Goal: Task Accomplishment & Management: Use online tool/utility

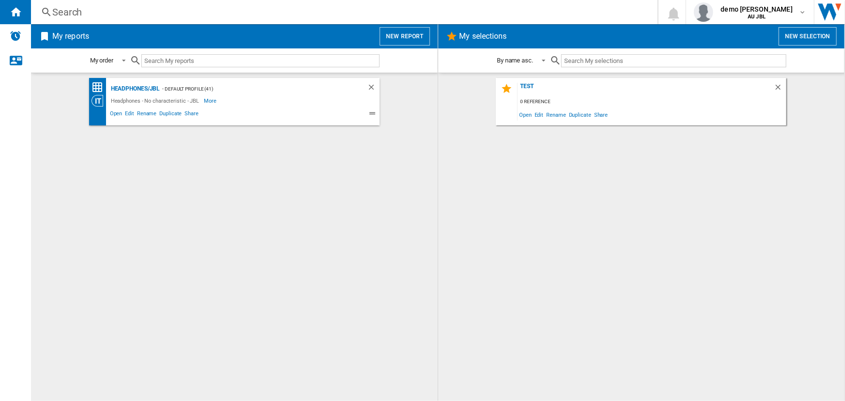
click at [396, 33] on button "New report" at bounding box center [404, 36] width 50 height 18
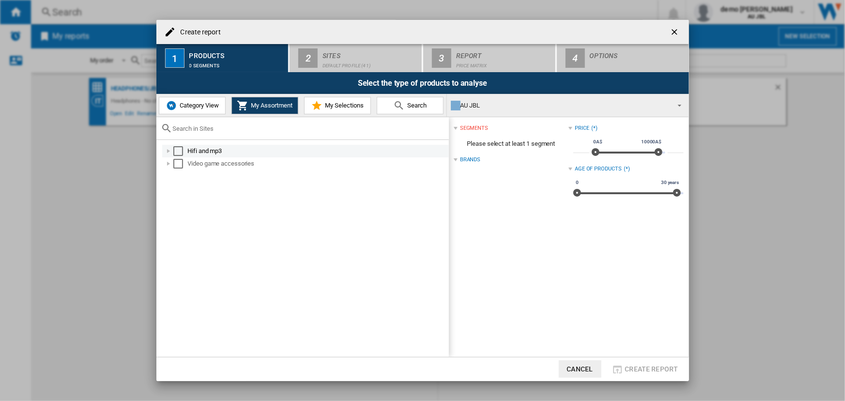
click at [177, 151] on div "Select" at bounding box center [178, 151] width 10 height 10
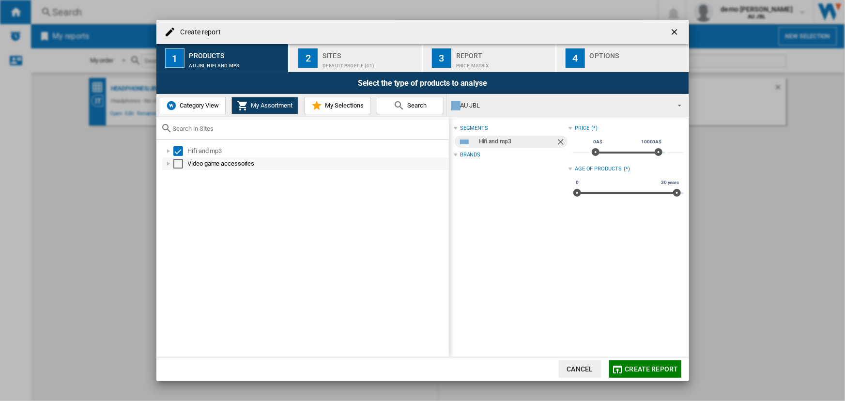
click at [178, 163] on div "Select" at bounding box center [178, 164] width 10 height 10
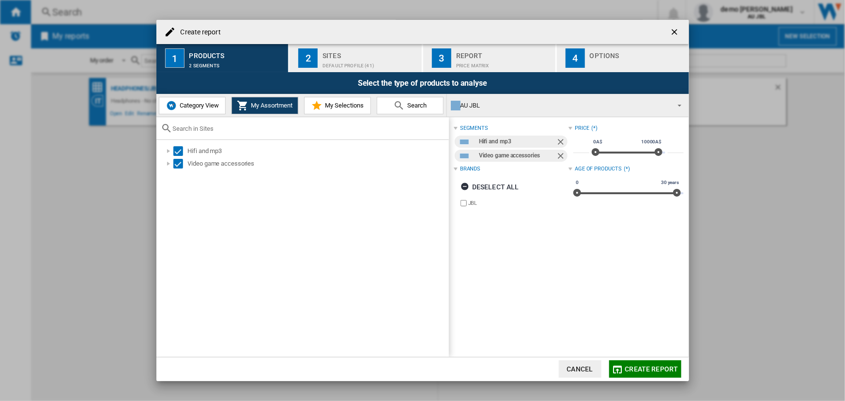
click at [594, 360] on button "Cancel" at bounding box center [580, 368] width 43 height 17
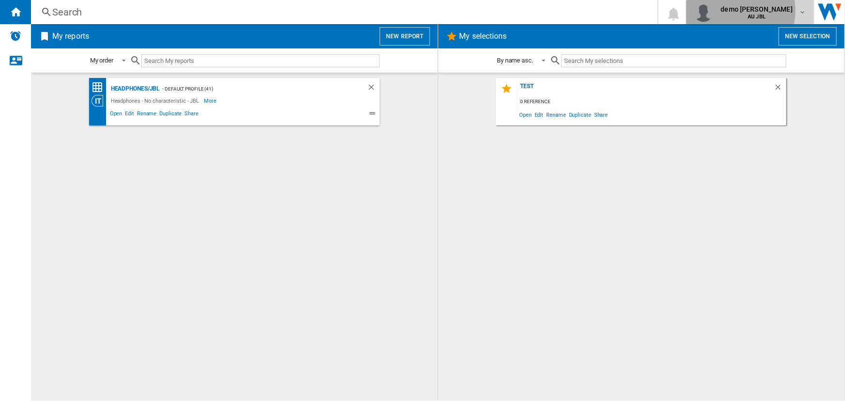
click at [768, 11] on span "demo harman" at bounding box center [757, 9] width 72 height 10
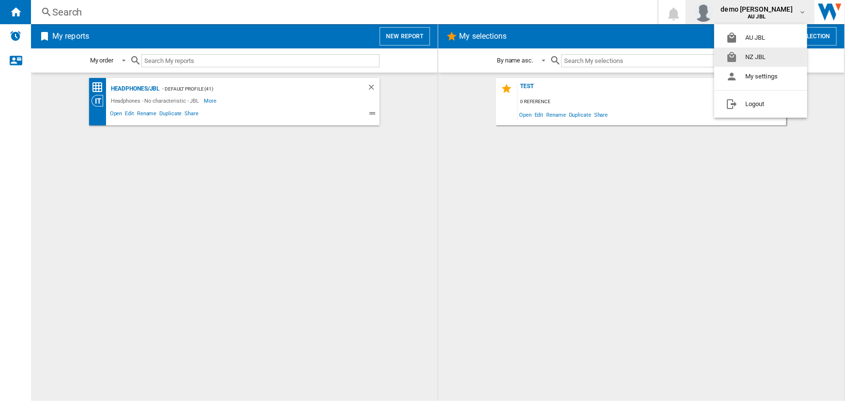
click at [754, 51] on button "NZ JBL" at bounding box center [760, 56] width 93 height 19
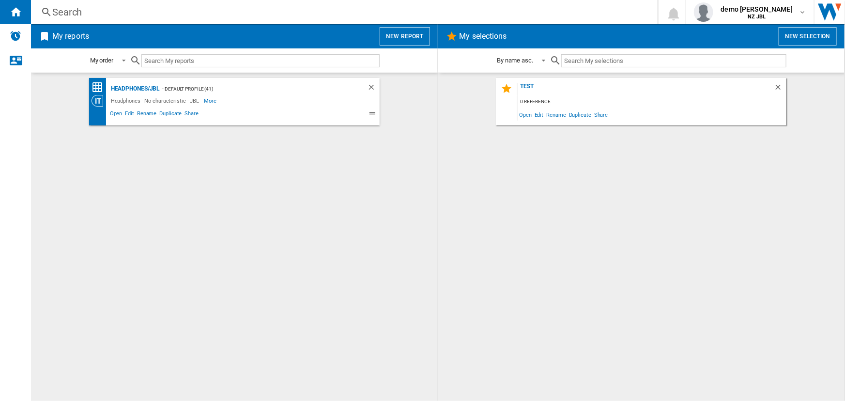
click at [401, 37] on button "New report" at bounding box center [404, 36] width 50 height 18
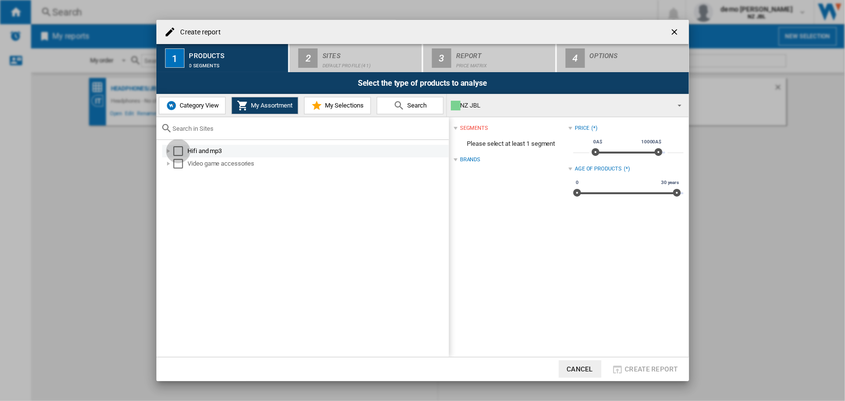
click at [179, 150] on div "Select" at bounding box center [178, 151] width 10 height 10
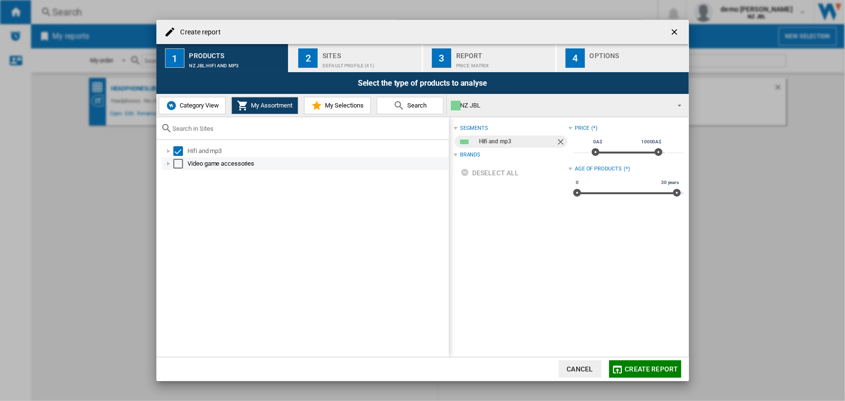
click at [178, 166] on div "Select" at bounding box center [178, 164] width 10 height 10
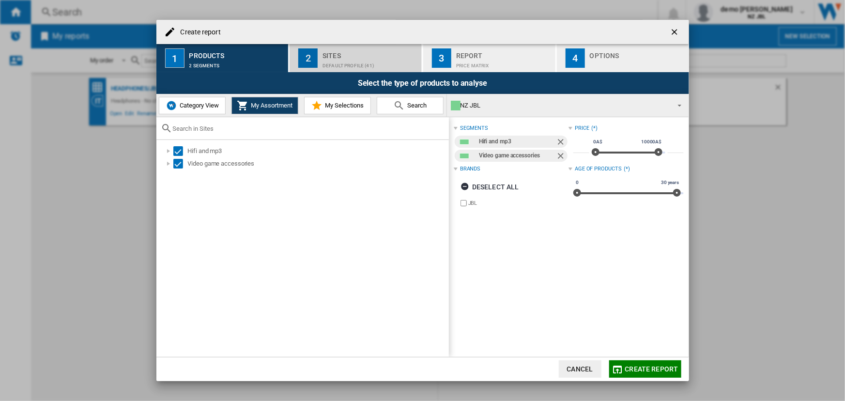
click at [362, 51] on div "Sites" at bounding box center [369, 53] width 95 height 10
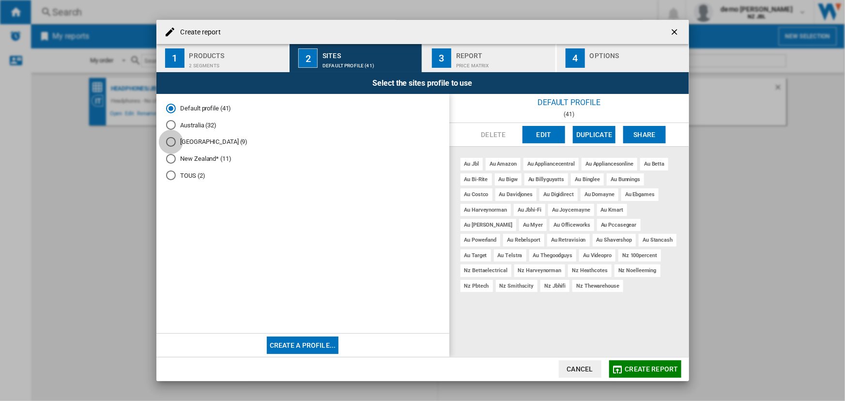
click at [169, 144] on div "New Zealand (9)" at bounding box center [171, 142] width 10 height 10
click at [167, 160] on div "New Zealand* (11)" at bounding box center [171, 159] width 10 height 10
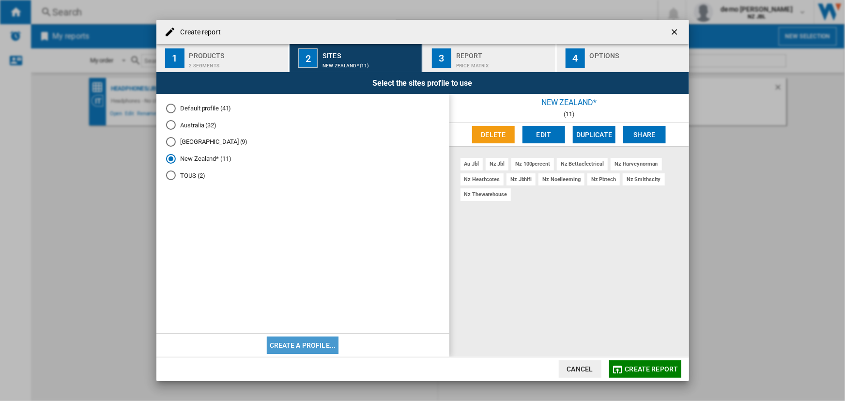
click at [317, 346] on button "Create a profile..." at bounding box center [303, 344] width 72 height 17
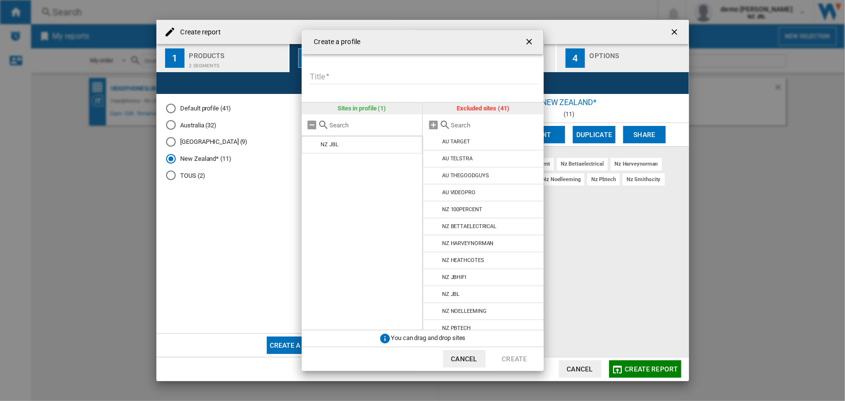
scroll to position [512, 0]
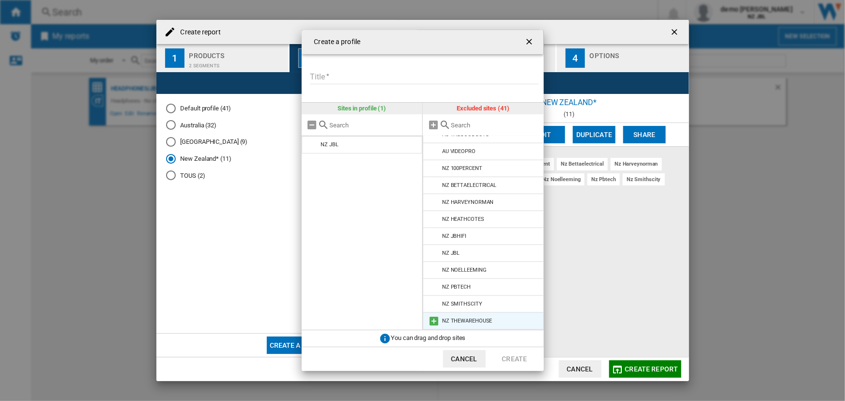
click at [434, 320] on md-icon at bounding box center [434, 321] width 12 height 12
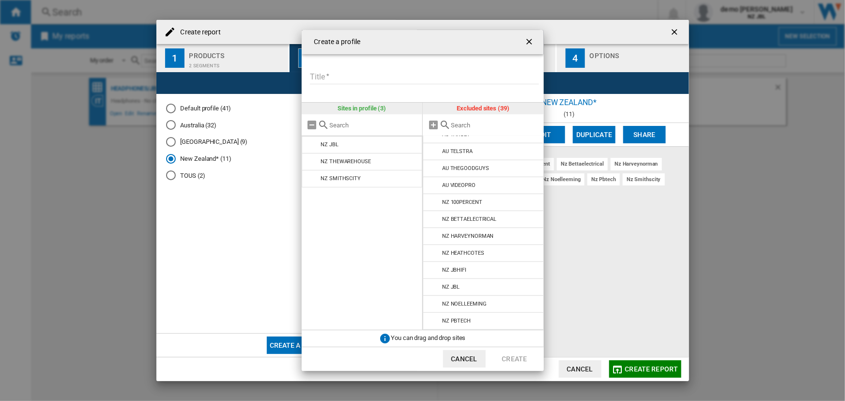
click at [434, 320] on md-icon at bounding box center [434, 321] width 12 height 12
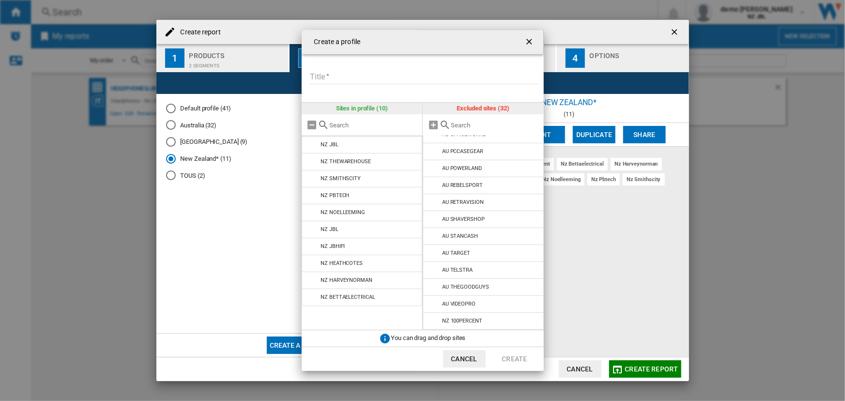
click at [434, 320] on md-icon at bounding box center [434, 321] width 12 height 12
click at [345, 80] on input "Title" at bounding box center [424, 77] width 229 height 15
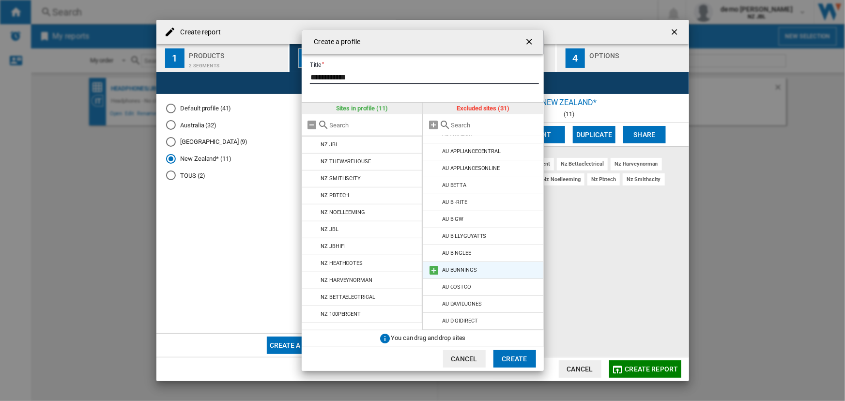
scroll to position [0, 0]
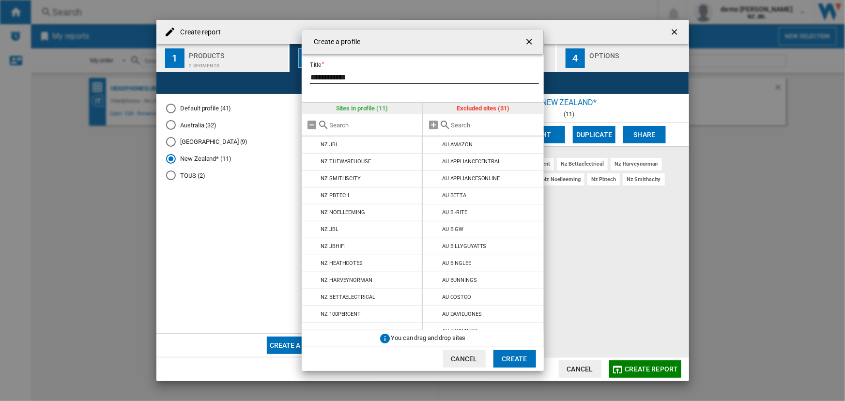
type input "**********"
click at [512, 359] on button "Create" at bounding box center [514, 358] width 43 height 17
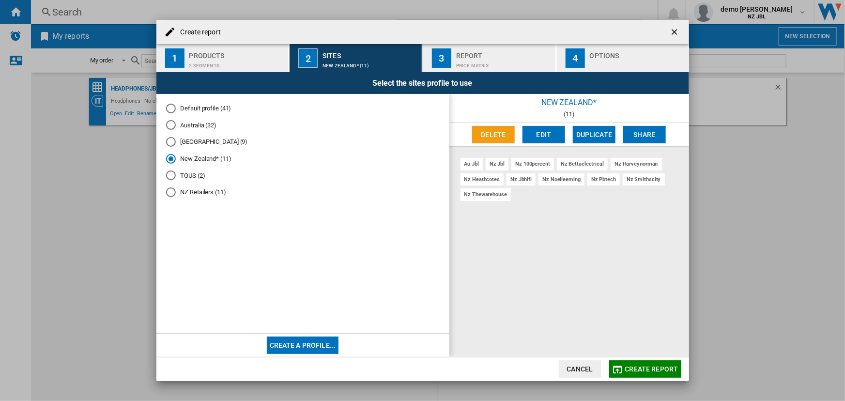
click at [486, 61] on div "Price Matrix" at bounding box center [503, 63] width 95 height 10
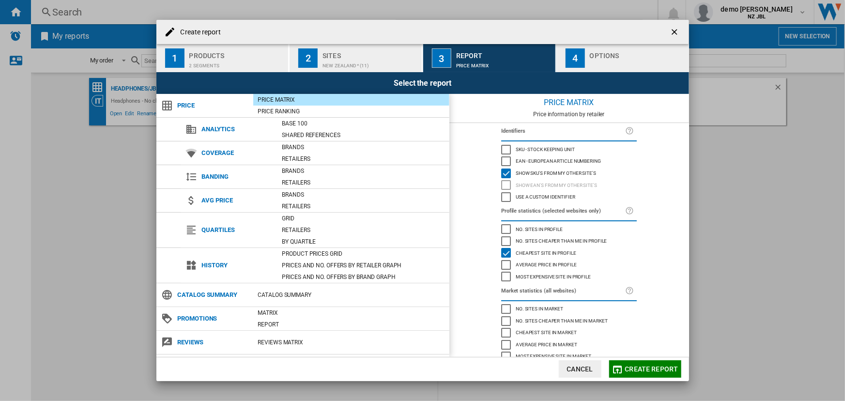
click at [647, 372] on span "Create report" at bounding box center [651, 369] width 53 height 8
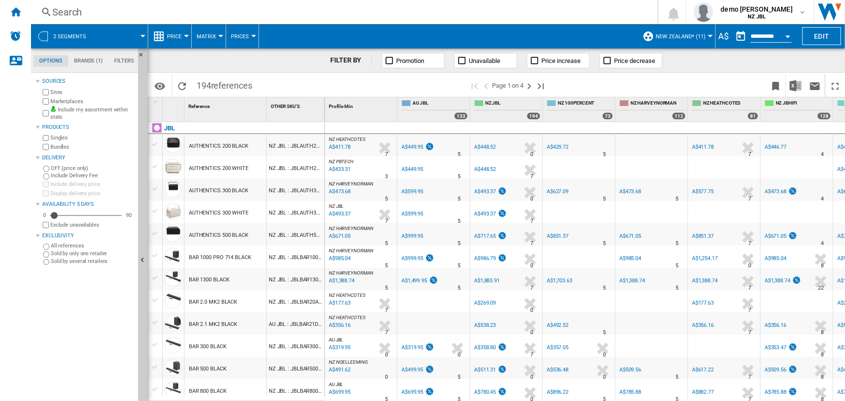
click at [704, 36] on button "New Zealand* (11)" at bounding box center [682, 36] width 55 height 24
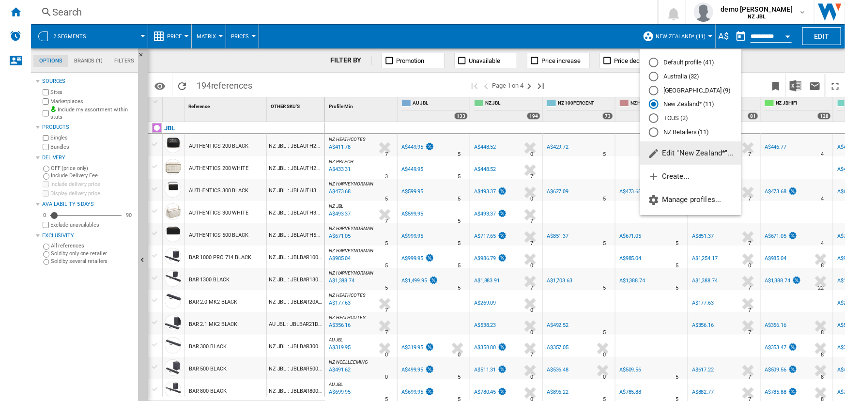
click at [675, 157] on span "Edit "New Zealand*"..." at bounding box center [691, 153] width 86 height 9
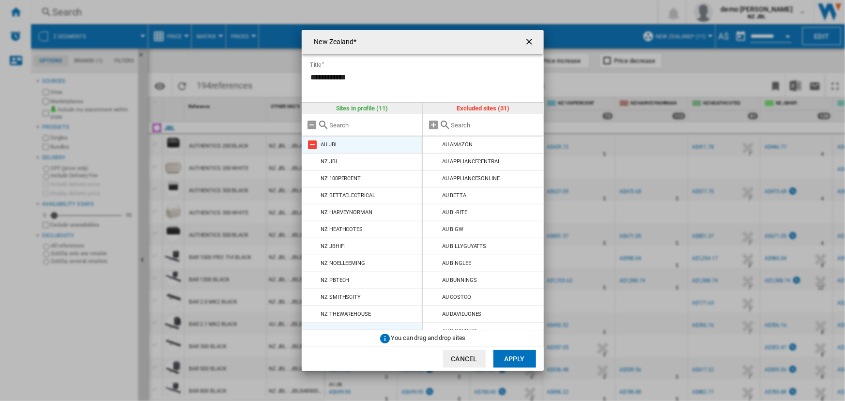
click at [312, 145] on md-icon "New Zealand* ..." at bounding box center [313, 145] width 12 height 12
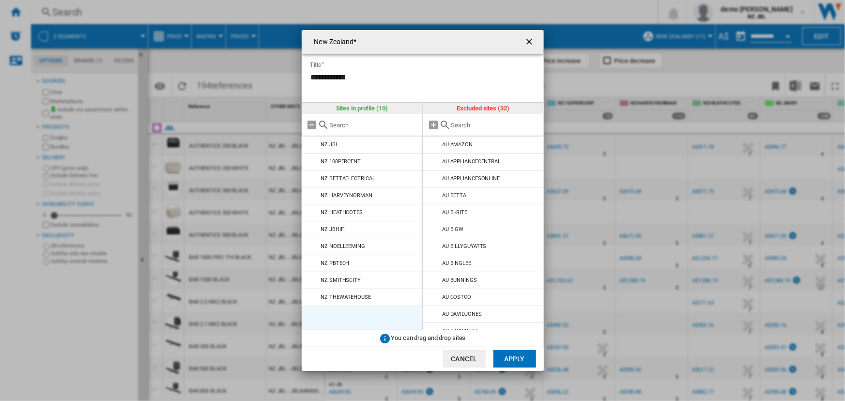
click at [518, 358] on button "Apply" at bounding box center [514, 358] width 43 height 17
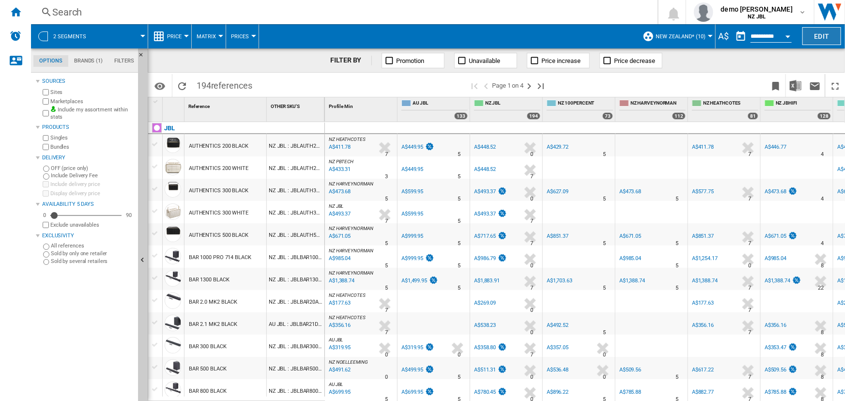
click at [820, 39] on button "Edit" at bounding box center [821, 36] width 39 height 18
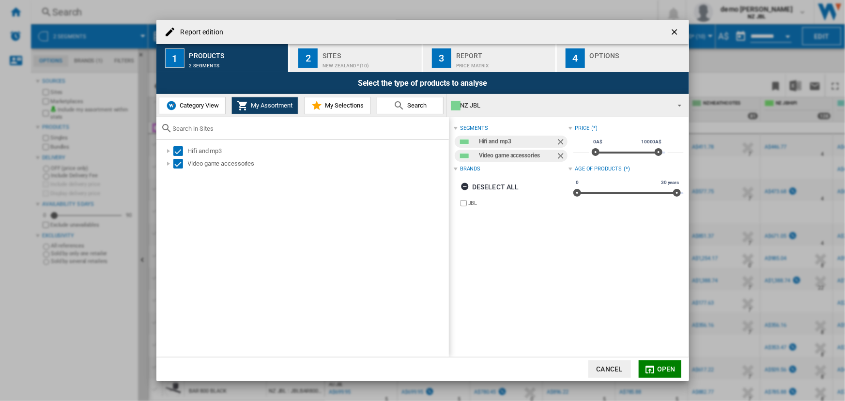
click at [369, 64] on div "New Zealand* (10)" at bounding box center [369, 63] width 95 height 10
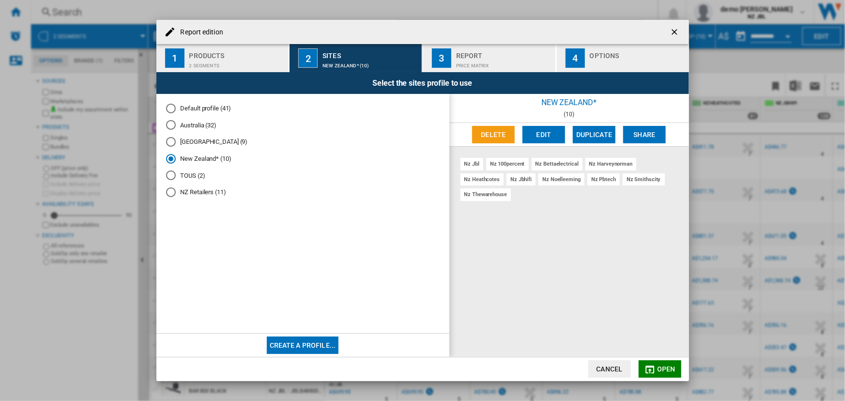
click at [653, 369] on md-icon "Report edition ..." at bounding box center [650, 370] width 12 height 12
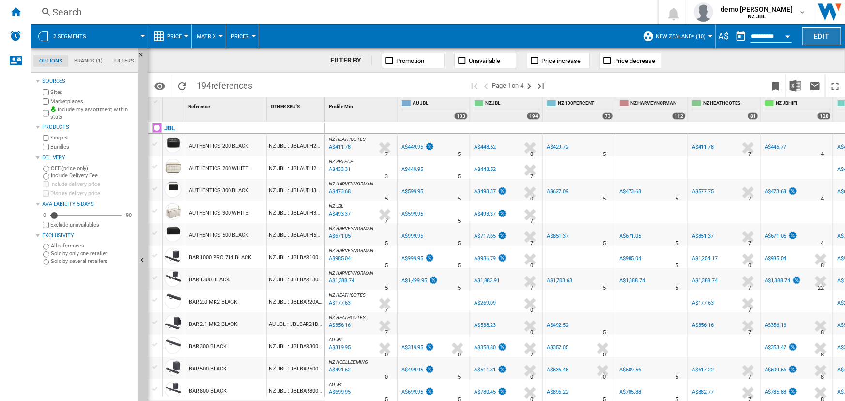
click at [819, 34] on button "Edit" at bounding box center [821, 36] width 39 height 18
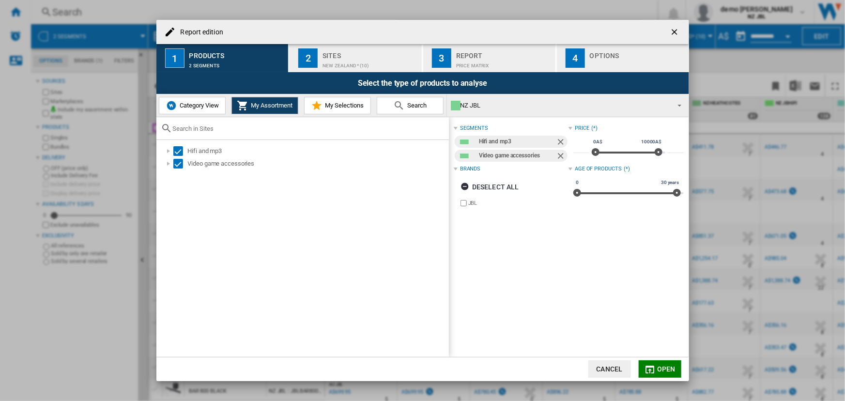
click at [480, 58] on div "Report" at bounding box center [503, 53] width 95 height 10
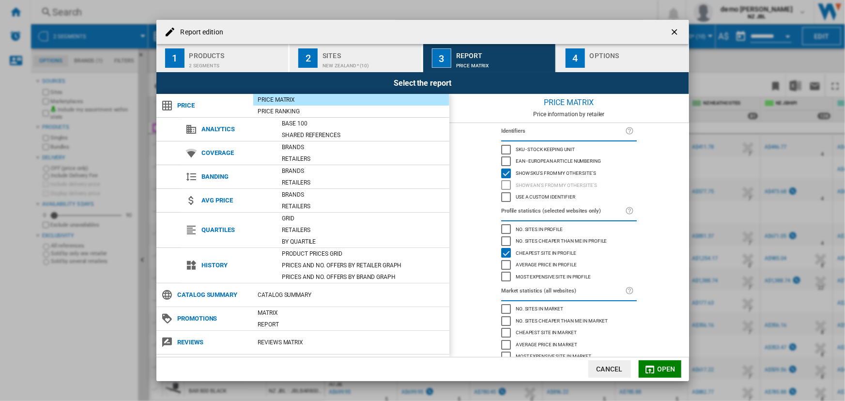
click at [610, 368] on button "Cancel" at bounding box center [609, 368] width 43 height 17
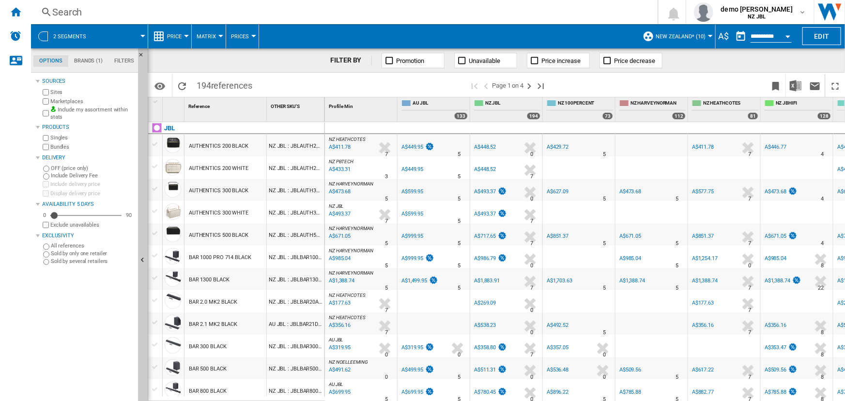
click at [483, 147] on div "A$448.52" at bounding box center [485, 147] width 22 height 6
click at [16, 20] on div "Home" at bounding box center [15, 12] width 31 height 24
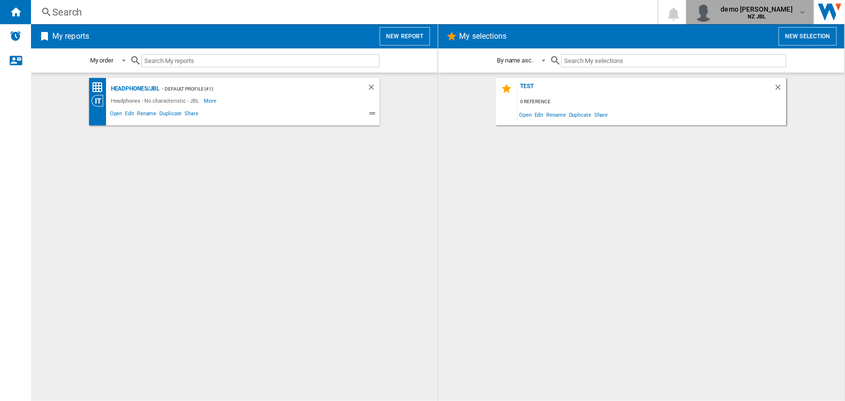
click at [783, 14] on span "NZ JBL" at bounding box center [757, 17] width 72 height 6
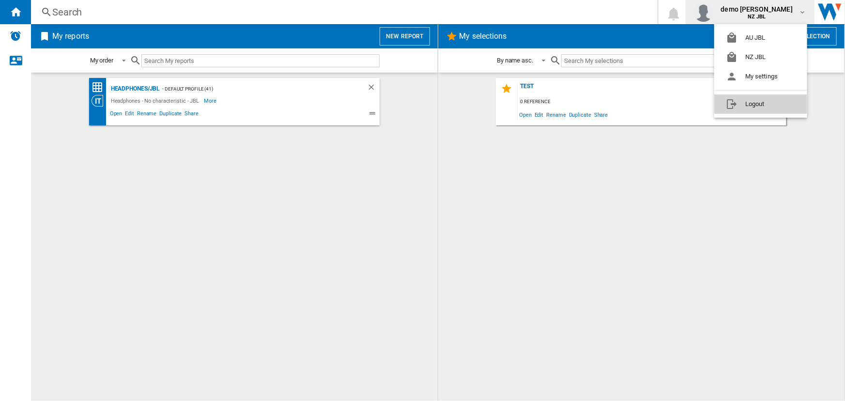
click at [760, 109] on button "Logout" at bounding box center [760, 103] width 93 height 19
